Goal: Navigation & Orientation: Find specific page/section

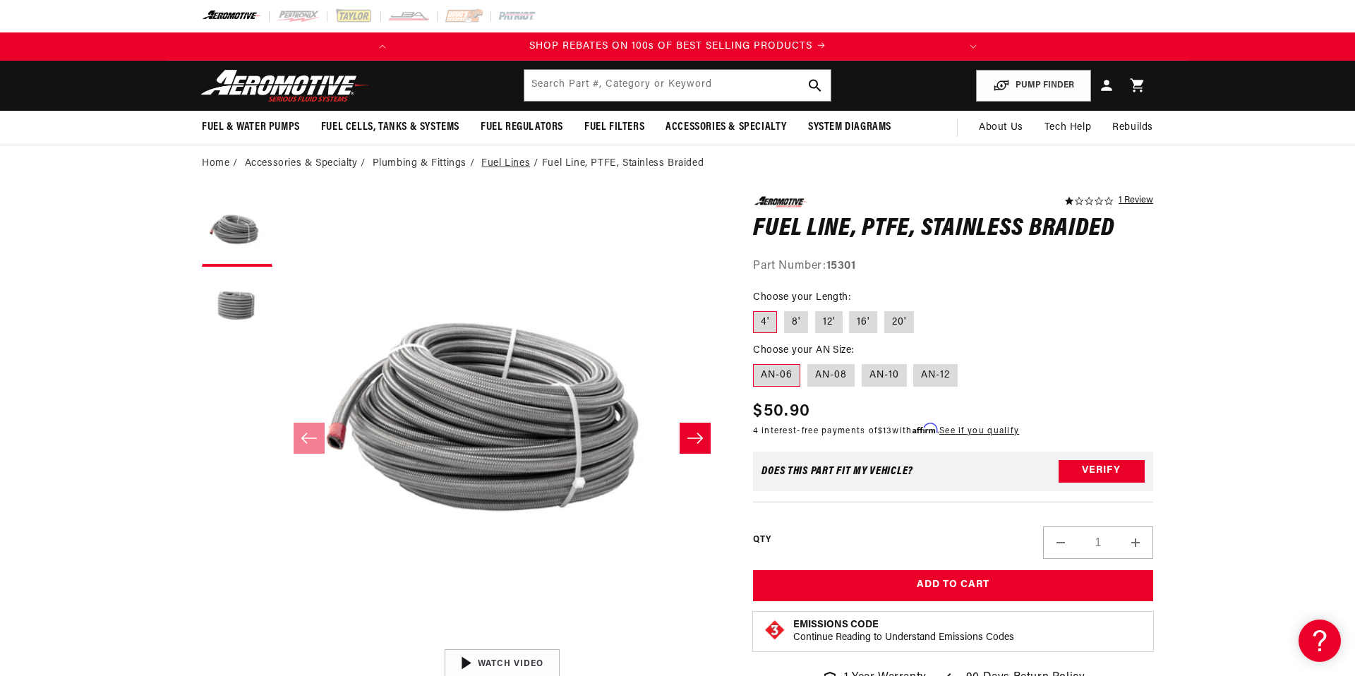
click at [502, 164] on link "Fuel Lines" at bounding box center [505, 164] width 49 height 16
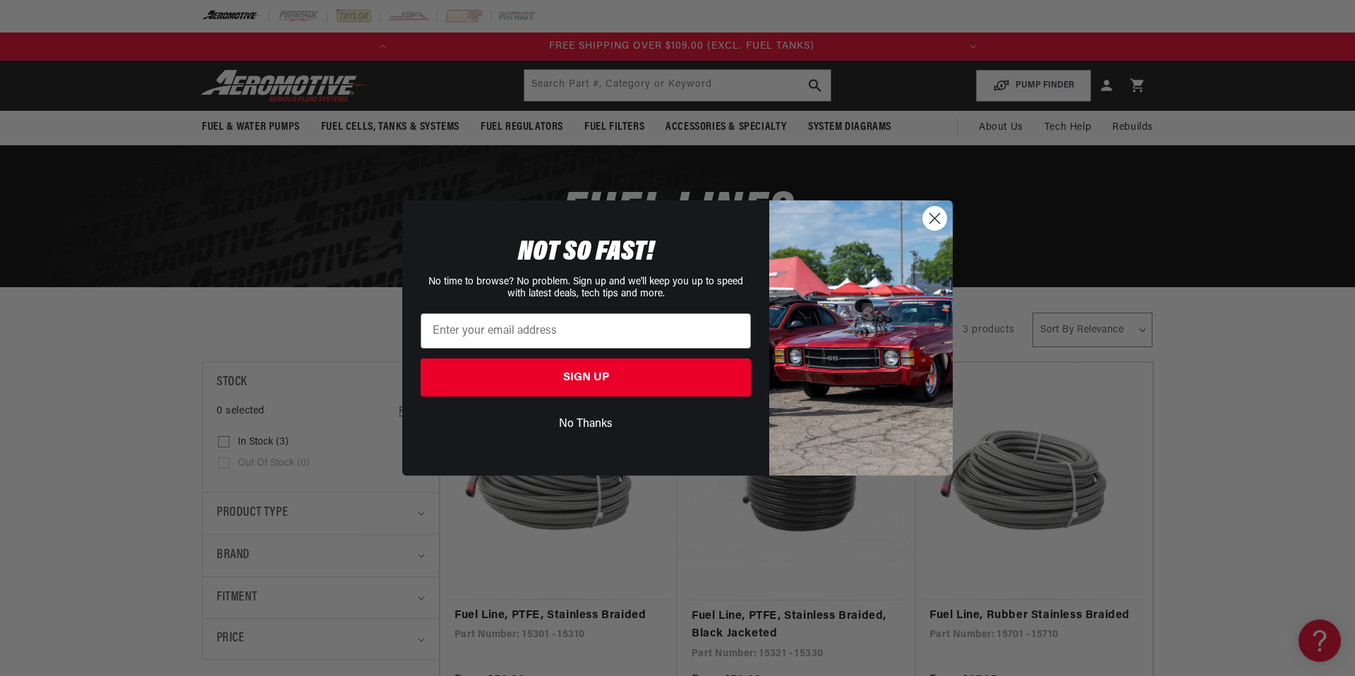
click at [935, 220] on circle "Close dialog" at bounding box center [934, 218] width 23 height 23
